Goal: Task Accomplishment & Management: Manage account settings

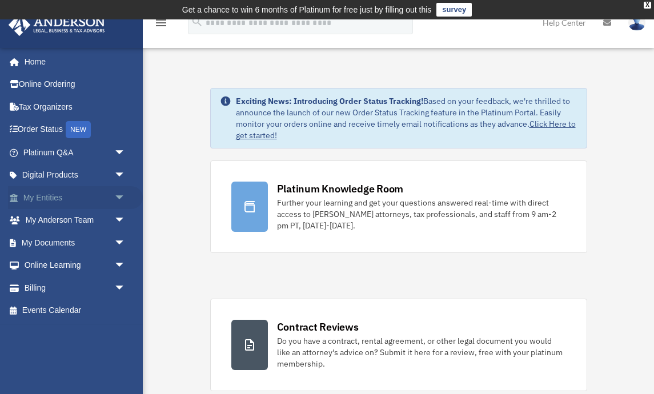
click at [42, 198] on link "My Entities arrow_drop_down" at bounding box center [75, 197] width 135 height 23
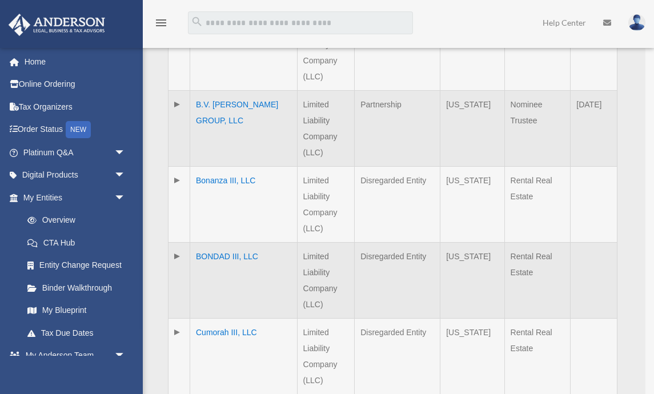
scroll to position [805, 0]
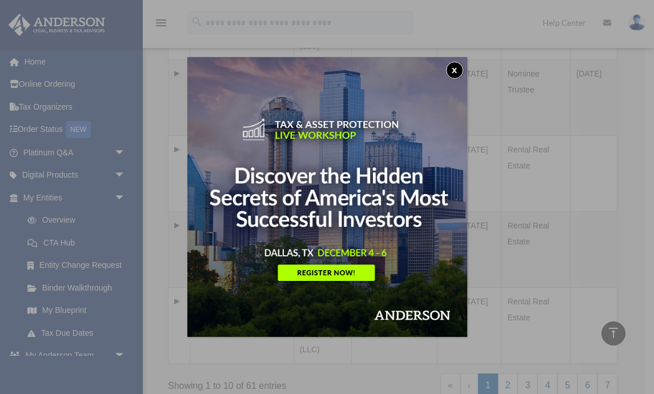
click at [453, 70] on button "x" at bounding box center [454, 70] width 17 height 17
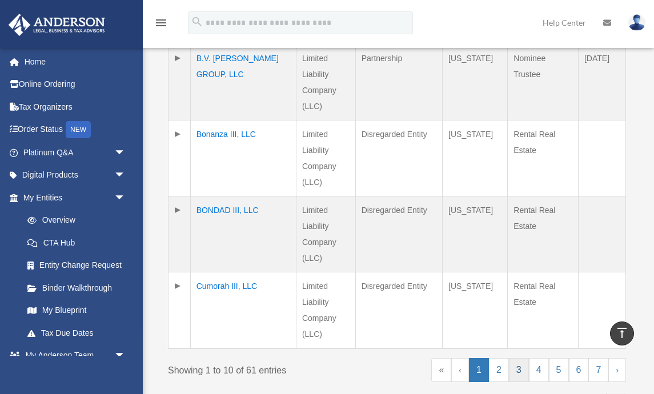
click at [521, 369] on link "3" at bounding box center [519, 370] width 20 height 24
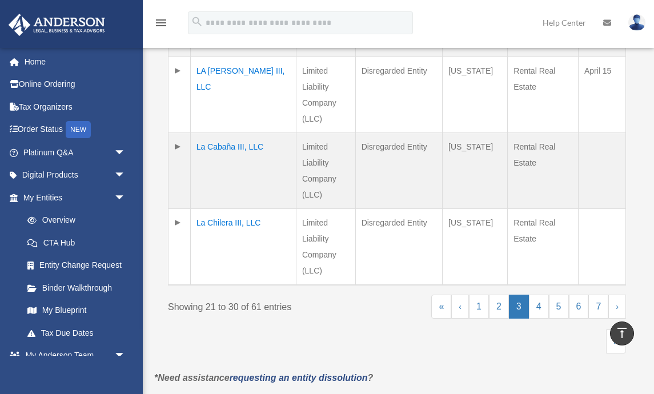
scroll to position [866, 0]
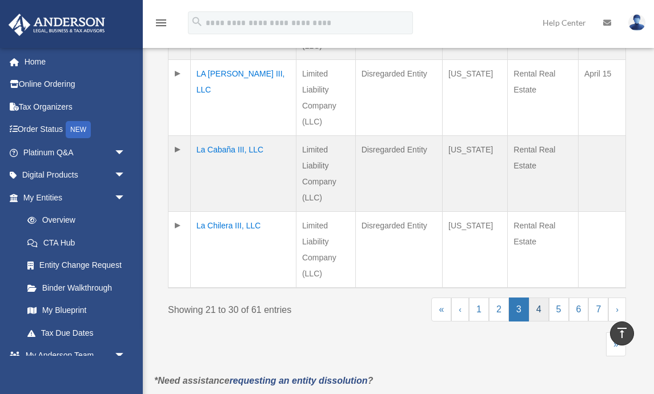
click at [544, 309] on link "4" at bounding box center [539, 310] width 20 height 24
click at [563, 310] on link "5" at bounding box center [559, 310] width 20 height 24
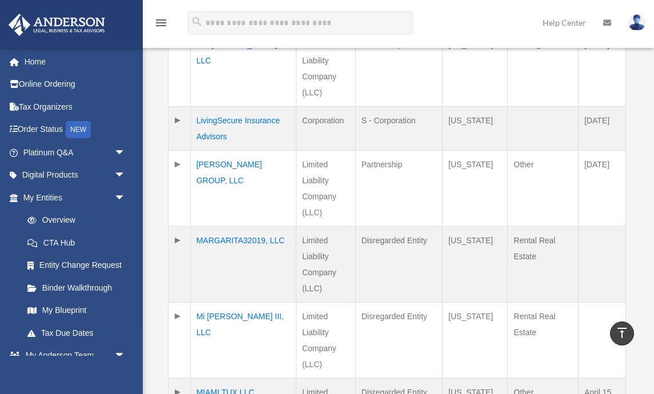
scroll to position [434, 0]
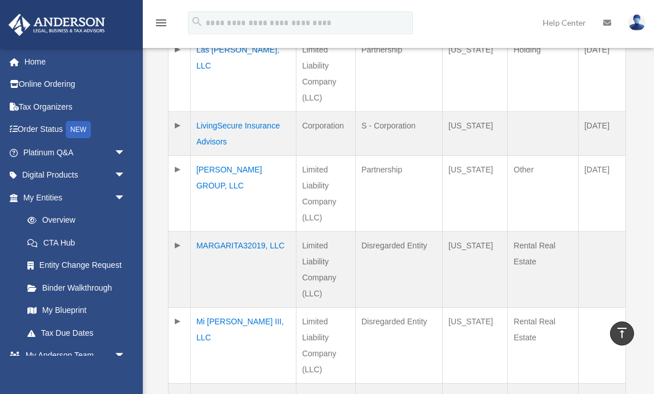
click at [245, 167] on td "[PERSON_NAME] GROUP, LLC" at bounding box center [243, 194] width 106 height 76
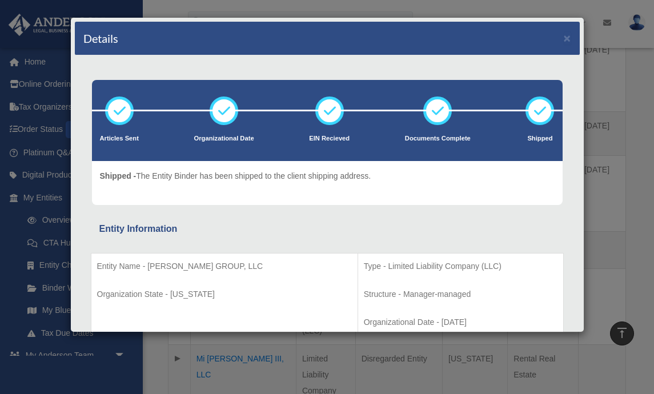
scroll to position [0, 0]
click at [569, 37] on button "×" at bounding box center [567, 38] width 7 height 12
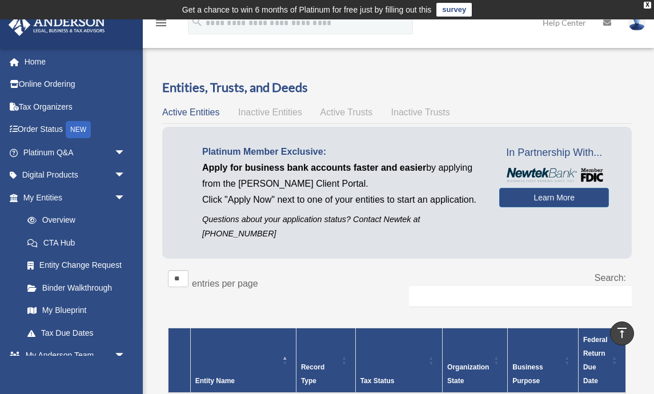
click at [636, 29] on img at bounding box center [637, 22] width 17 height 17
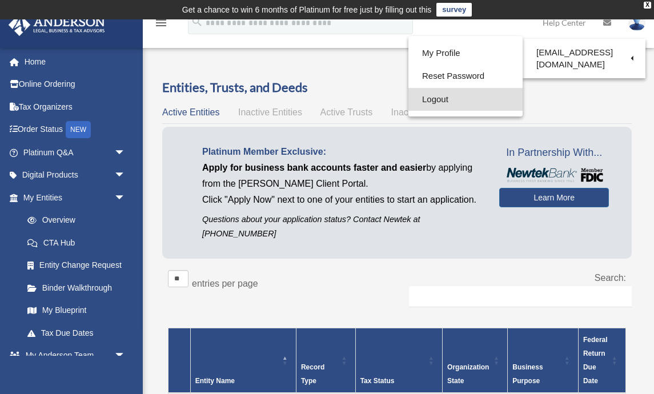
click at [427, 100] on link "Logout" at bounding box center [466, 99] width 114 height 23
